Goal: Task Accomplishment & Management: Manage account settings

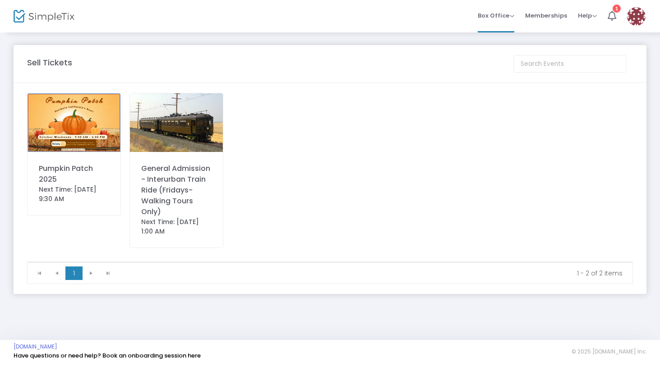
click at [92, 112] on img at bounding box center [74, 122] width 93 height 59
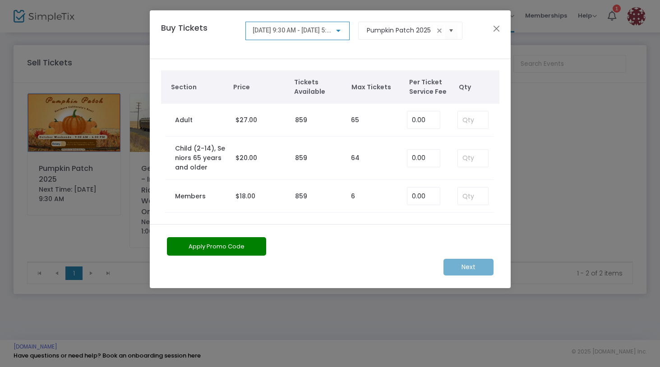
click at [503, 30] on div "Buy Tickets 10/18/2025 @ 9:30 AM - 10/18/2025 @ 5:00 PM Pumpkin Patch 2025" at bounding box center [330, 34] width 361 height 49
click at [500, 30] on button "Close" at bounding box center [496, 29] width 12 height 12
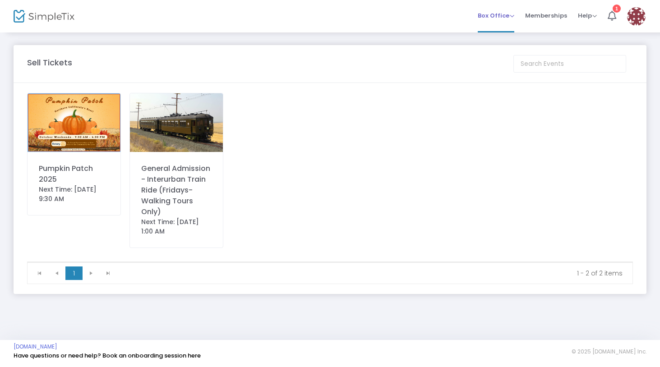
click at [511, 16] on span "Box Office" at bounding box center [496, 15] width 37 height 9
click at [554, 16] on span "Memberships" at bounding box center [546, 15] width 42 height 23
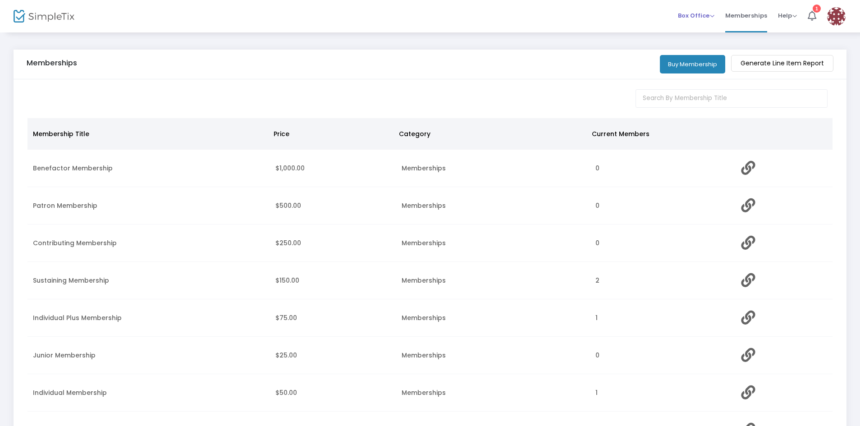
click at [659, 13] on span "Box Office" at bounding box center [696, 15] width 37 height 9
click at [659, 13] on span "Memberships" at bounding box center [747, 15] width 42 height 23
click at [659, 12] on icon at bounding box center [812, 16] width 9 height 10
click at [659, 19] on img at bounding box center [836, 16] width 18 height 18
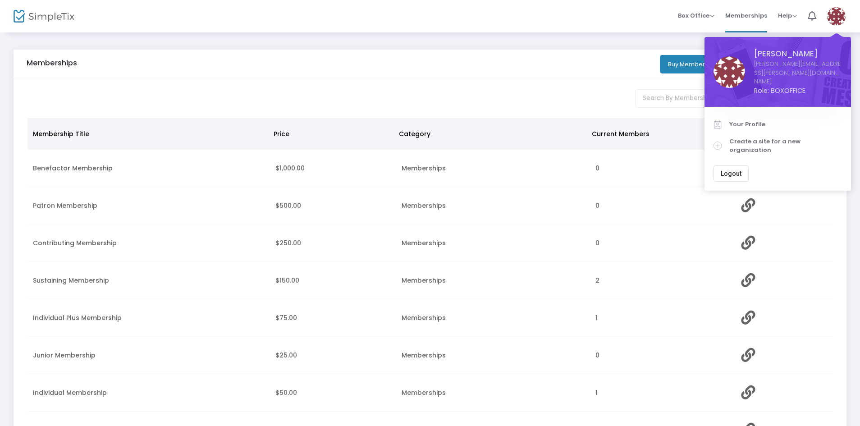
click at [448, 60] on div "Memberships" at bounding box center [335, 65] width 617 height 12
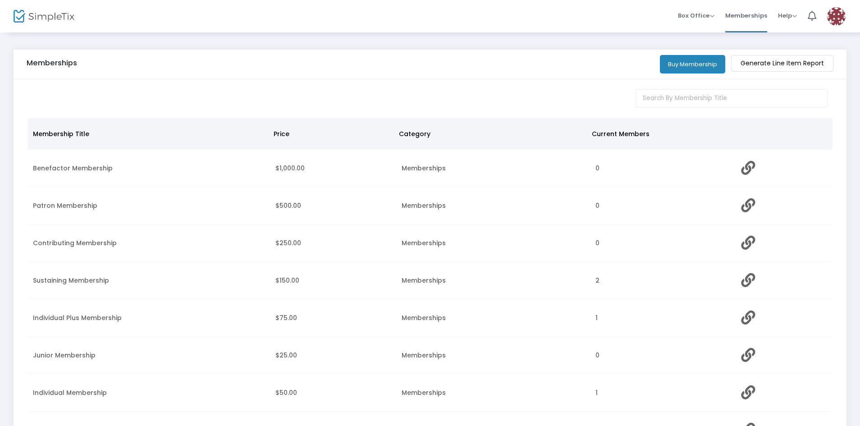
click at [58, 13] on img at bounding box center [44, 16] width 61 height 13
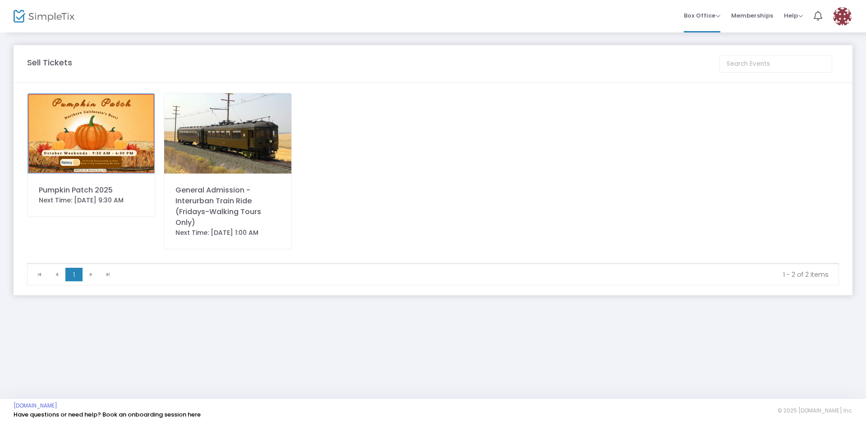
click at [92, 163] on img at bounding box center [91, 133] width 127 height 80
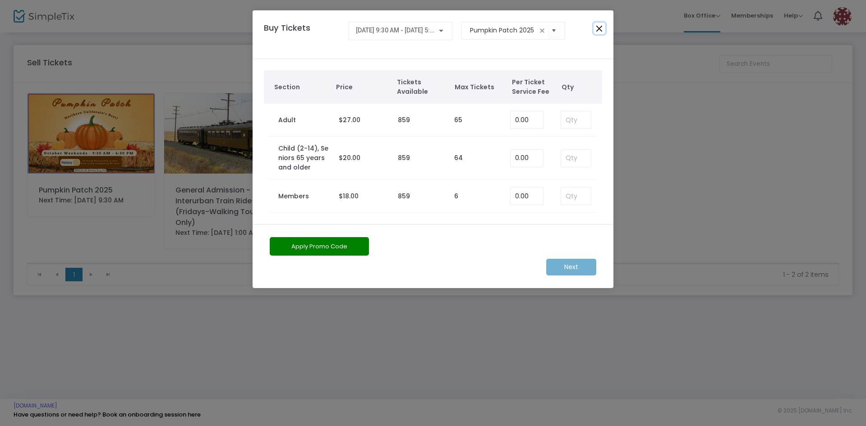
click at [598, 27] on button "Close" at bounding box center [599, 29] width 12 height 12
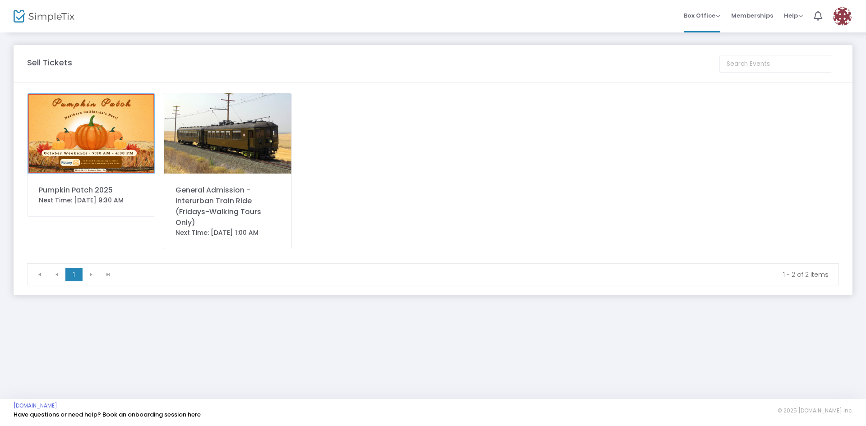
click at [91, 275] on kendo-pager-next-buttons at bounding box center [100, 275] width 34 height 14
click at [52, 64] on m-panel-title "Sell Tickets" at bounding box center [49, 62] width 45 height 12
click at [659, 14] on icon at bounding box center [817, 16] width 9 height 10
click at [659, 20] on img at bounding box center [842, 16] width 18 height 18
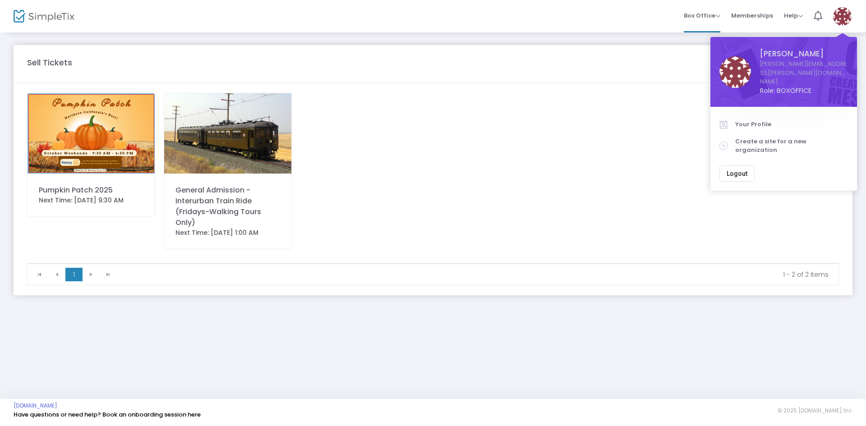
click at [659, 367] on div "Sell Tickets Pumpkin Patch 2025 Next Time: 10/18/2025 9:30 AM General Admission…" at bounding box center [433, 215] width 866 height 367
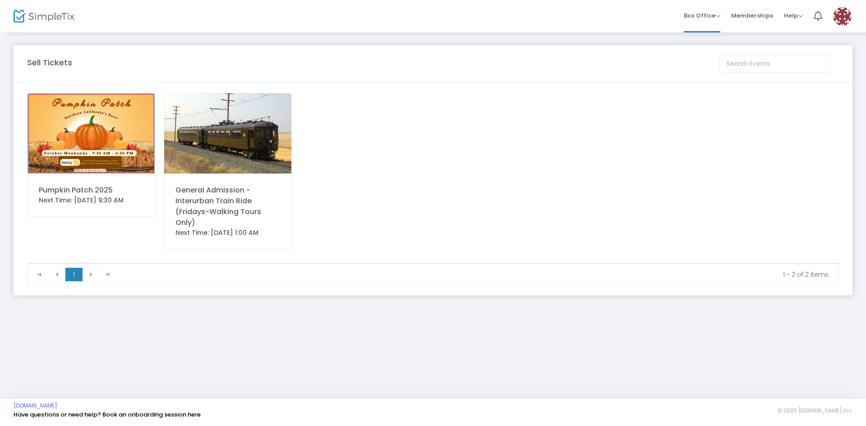
click at [93, 134] on img at bounding box center [91, 133] width 127 height 80
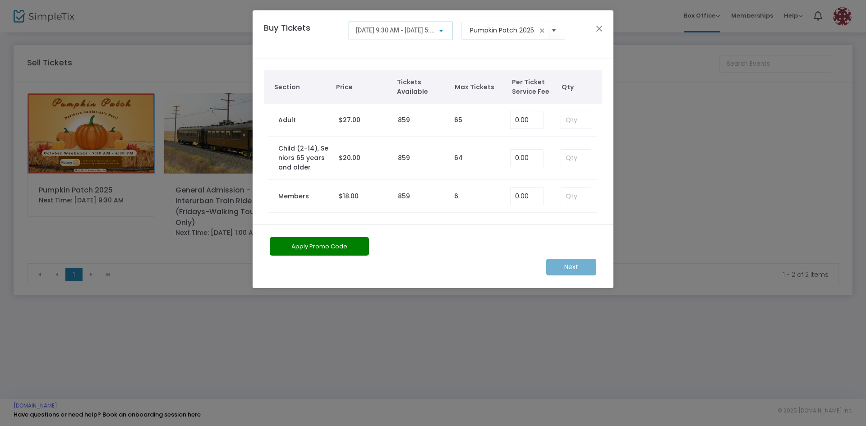
click at [568, 268] on div "Next" at bounding box center [432, 267] width 335 height 17
click at [443, 46] on div "10/18/2025 @ 9:30 AM - 10/18/2025 @ 5:00 PM" at bounding box center [401, 35] width 104 height 26
click at [442, 33] on div at bounding box center [441, 30] width 8 height 7
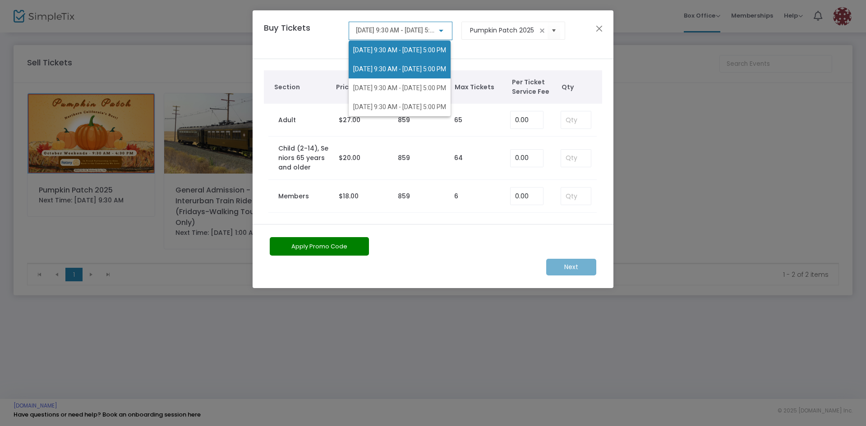
click at [431, 66] on span "10/19/2025 @ 9:30 AM - 10/19/2025 @ 5:00 PM" at bounding box center [399, 68] width 93 height 7
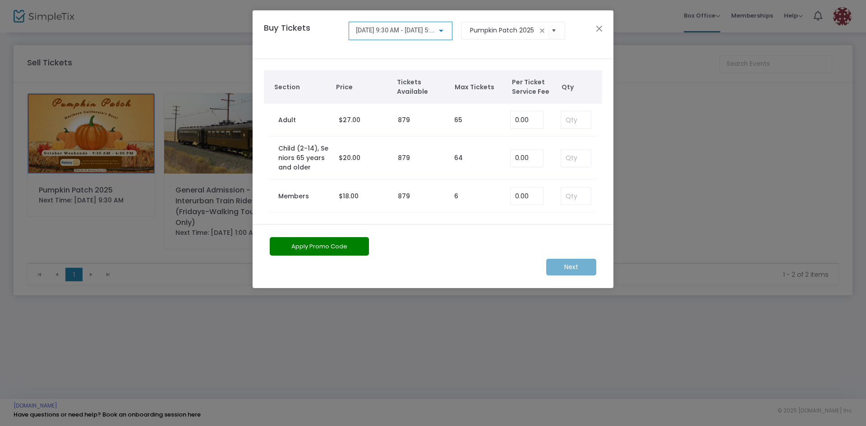
click at [444, 32] on div at bounding box center [441, 30] width 8 height 7
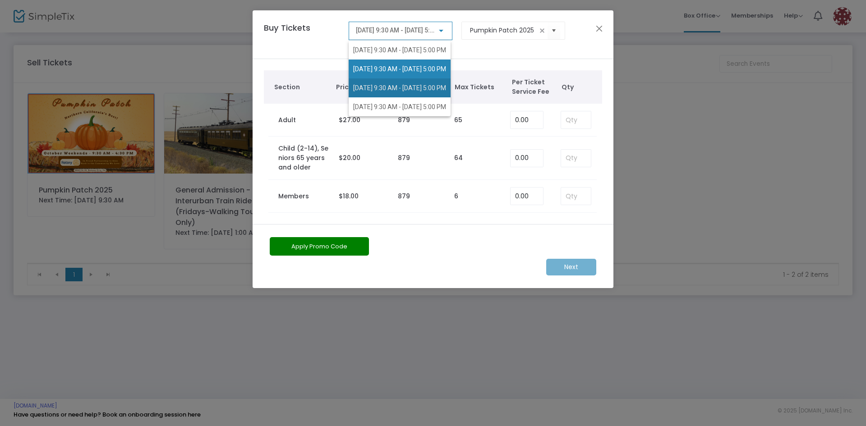
click at [432, 86] on span "10/25/2025 @ 9:30 AM - 10/25/2025 @ 5:00 PM" at bounding box center [399, 87] width 93 height 7
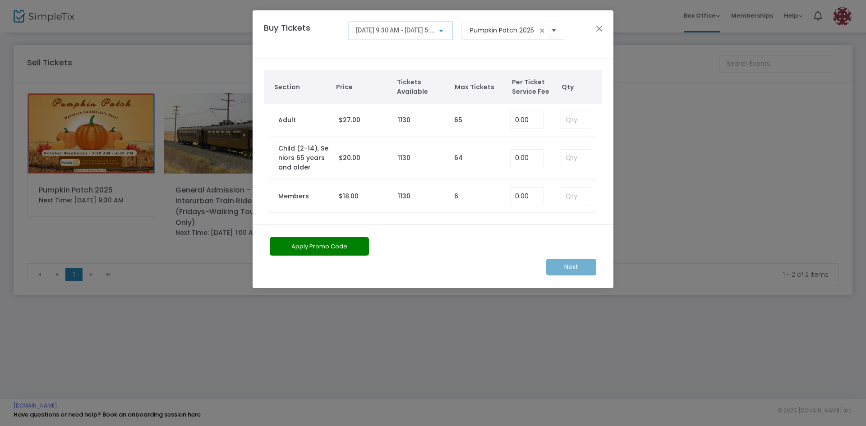
click at [442, 29] on div at bounding box center [441, 30] width 8 height 7
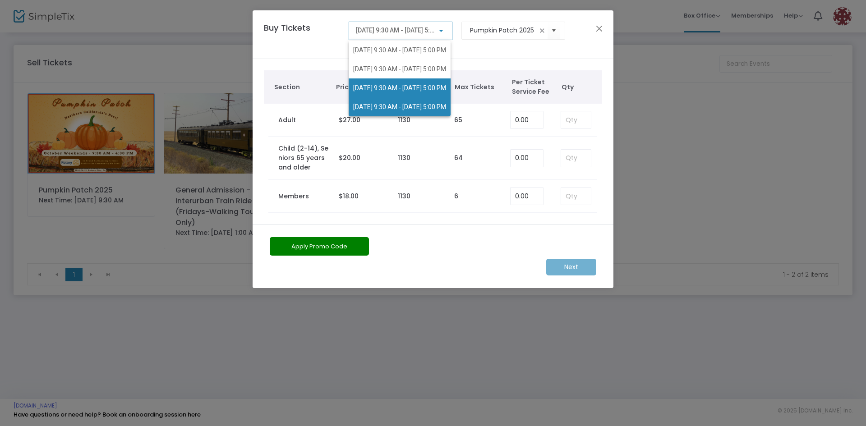
click at [424, 103] on span "10/26/2025 @ 9:30 AM - 10/26/2025 @ 5:00 PM" at bounding box center [399, 106] width 93 height 7
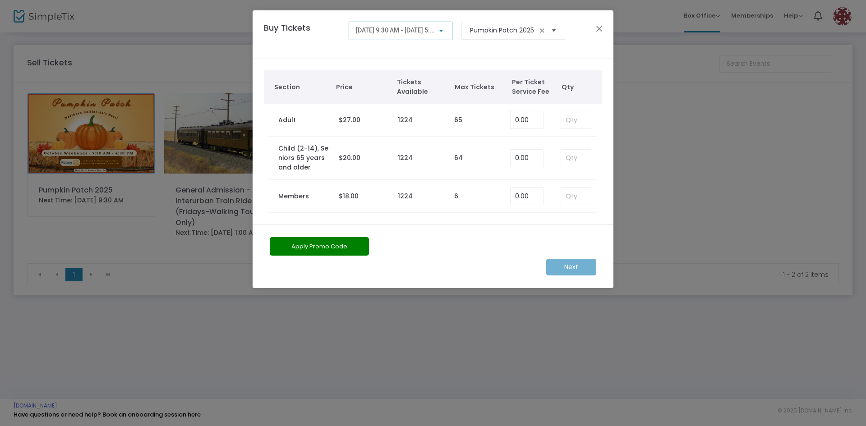
click at [551, 31] on span "Select" at bounding box center [554, 30] width 15 height 15
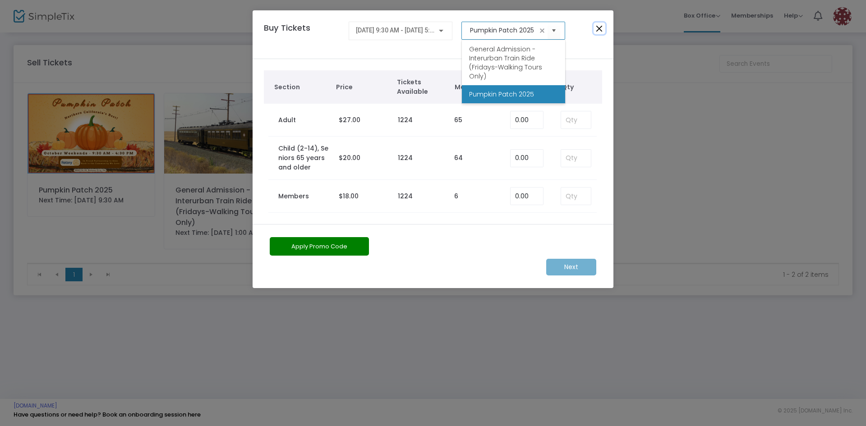
click at [600, 32] on button "Close" at bounding box center [599, 29] width 12 height 12
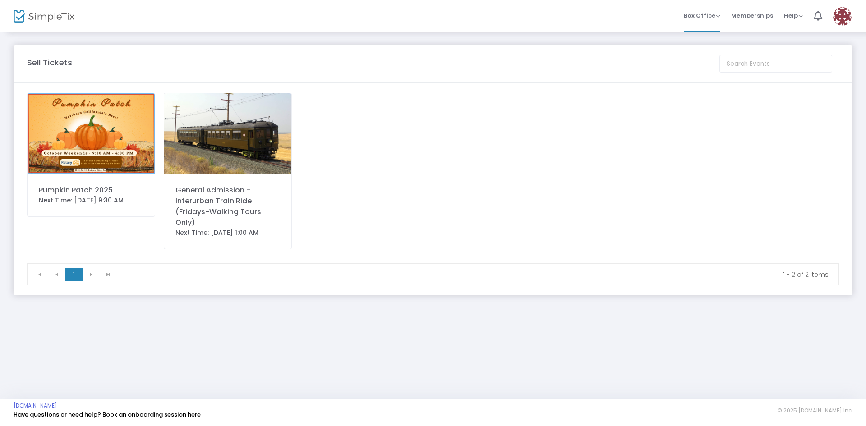
click at [22, 23] on div at bounding box center [36, 16] width 44 height 32
click at [659, 19] on icon at bounding box center [817, 16] width 9 height 10
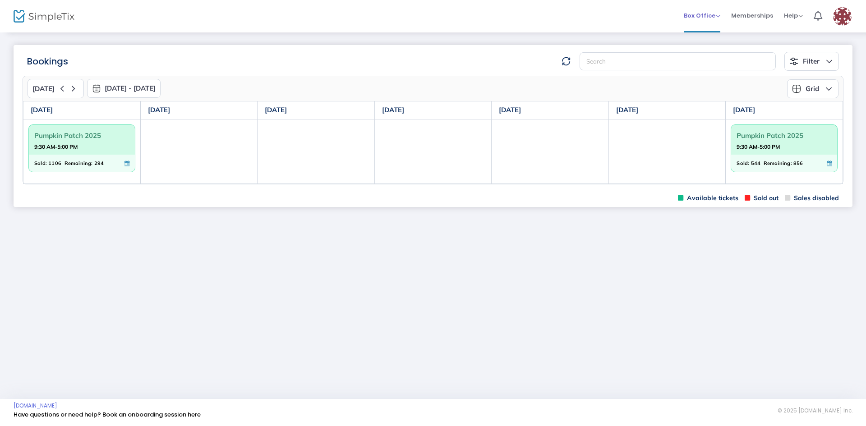
click at [715, 14] on span "Box Office" at bounding box center [702, 15] width 37 height 9
click at [331, 34] on div "Bookings Filter Minimum available capacity Events Pumpkin Patch 2025 Event stat…" at bounding box center [433, 126] width 866 height 189
click at [39, 9] on div at bounding box center [36, 16] width 44 height 32
click at [38, 18] on img at bounding box center [44, 16] width 61 height 13
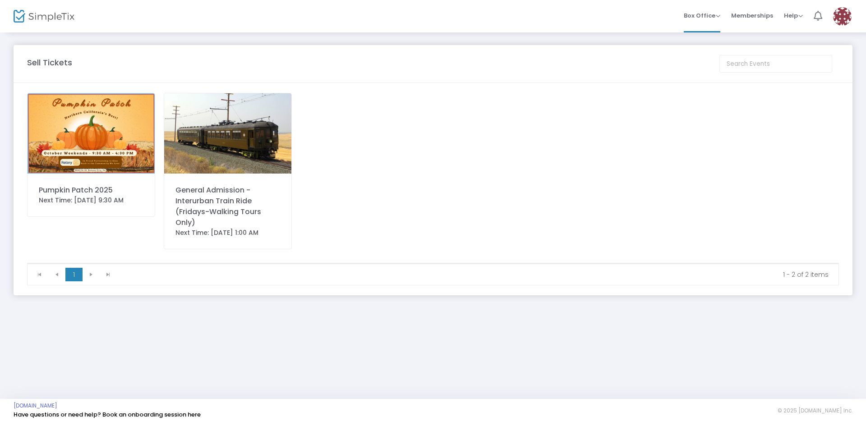
click at [817, 11] on icon at bounding box center [817, 16] width 9 height 10
click at [838, 12] on img at bounding box center [842, 16] width 18 height 18
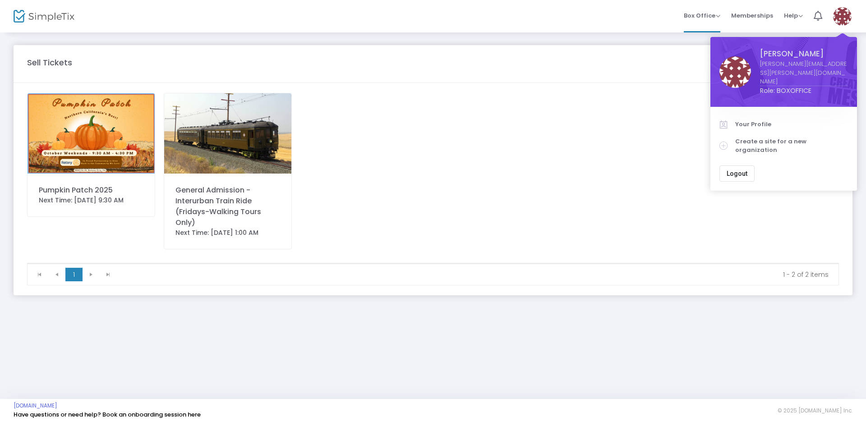
click at [780, 65] on link "[PERSON_NAME][EMAIL_ADDRESS][PERSON_NAME][DOMAIN_NAME]" at bounding box center [804, 73] width 88 height 27
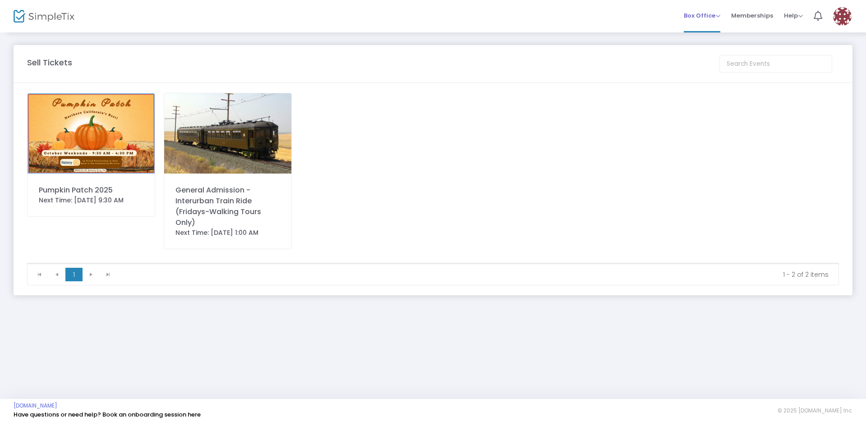
click at [718, 13] on span "Box Office" at bounding box center [702, 15] width 37 height 9
click at [758, 14] on span "Memberships" at bounding box center [752, 15] width 42 height 23
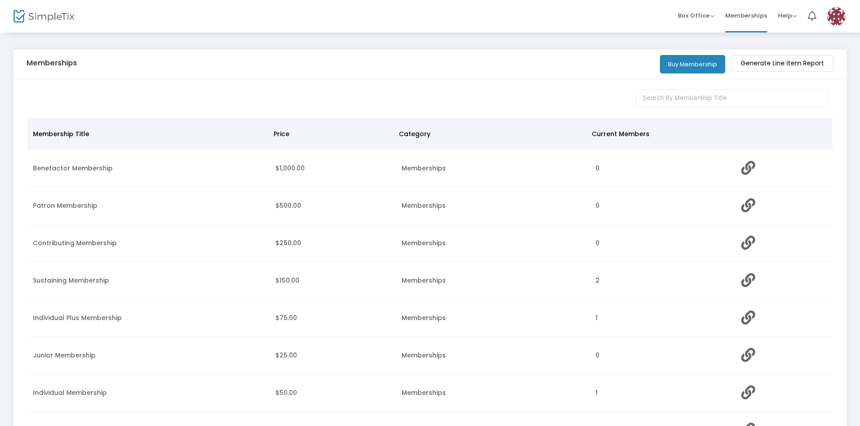
click at [698, 14] on span "Box Office" at bounding box center [696, 15] width 37 height 9
click at [808, 15] on icon at bounding box center [812, 16] width 9 height 10
click at [812, 17] on icon at bounding box center [812, 16] width 9 height 10
click at [656, 28] on div "Box Office Sell Tickets Bookings Sell Season Pass Memberships Help View Docs Co…" at bounding box center [487, 16] width 745 height 32
click at [836, 20] on img at bounding box center [836, 16] width 18 height 18
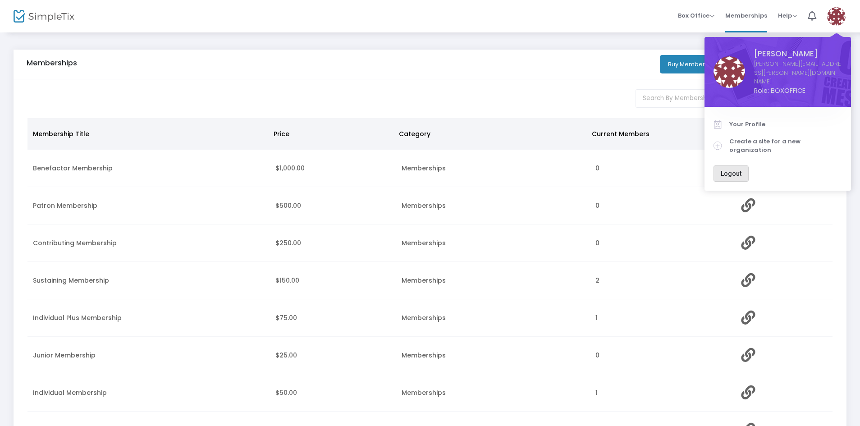
click at [728, 170] on span "Logout" at bounding box center [731, 173] width 21 height 7
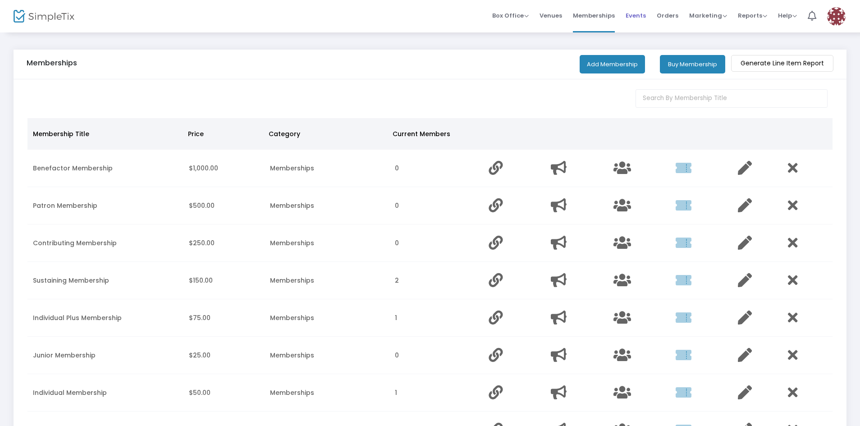
click at [638, 18] on span "Events" at bounding box center [636, 15] width 20 height 23
